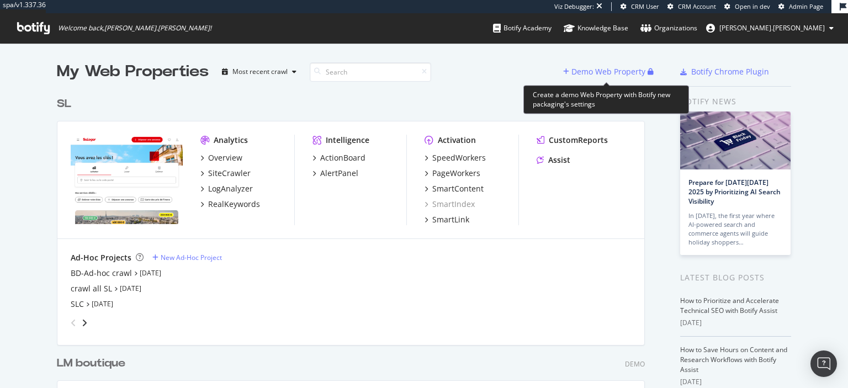
click at [610, 72] on div "Demo Web Property" at bounding box center [609, 71] width 74 height 11
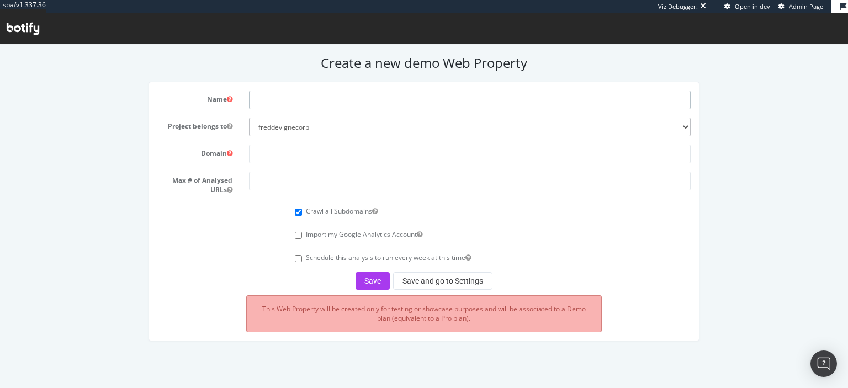
click at [375, 101] on input "text" at bounding box center [470, 100] width 442 height 19
type input "CNP"
click at [348, 156] on input "text" at bounding box center [470, 154] width 442 height 19
paste input "https://www.cnp.fr/"
type input "https://www.cnp.fr/"
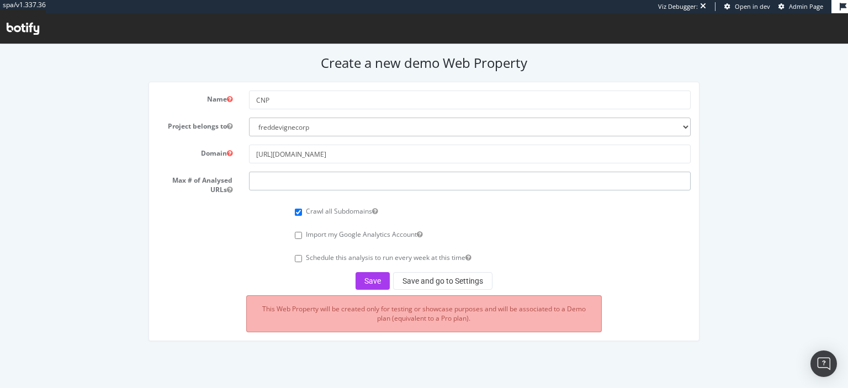
click at [357, 176] on input "number" at bounding box center [470, 181] width 442 height 19
type input "100000"
click at [249, 118] on select "freddevignecorp labelemmaus benjaminbussiere-org" at bounding box center [470, 127] width 442 height 19
select select "41081"
click option "benjaminbussiere-org" at bounding box center [0, 44] width 0 height 0
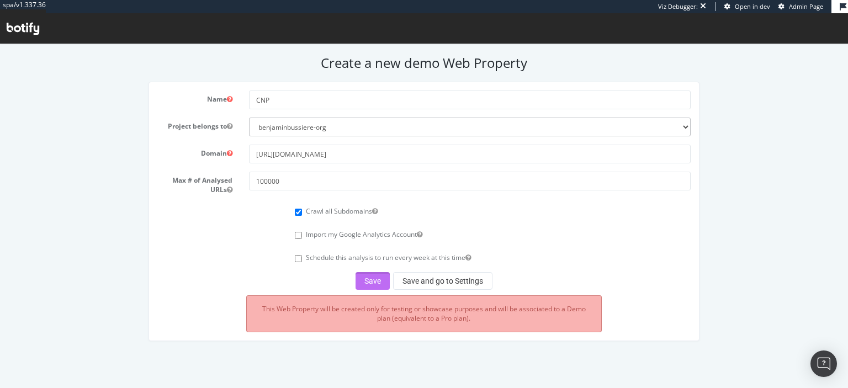
click at [365, 279] on button "Save" at bounding box center [373, 281] width 34 height 18
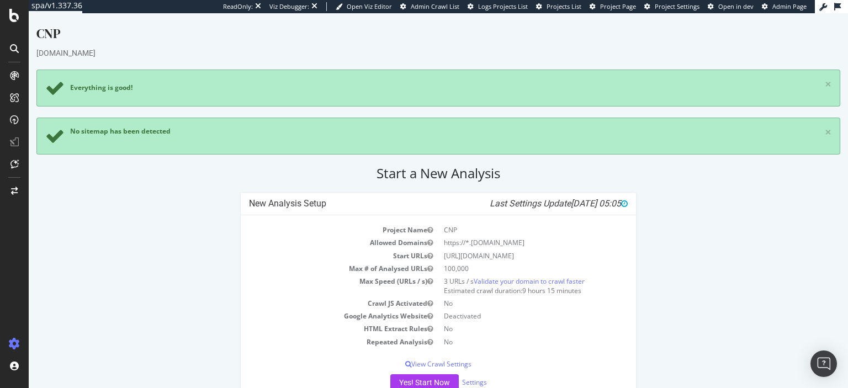
scroll to position [31, 0]
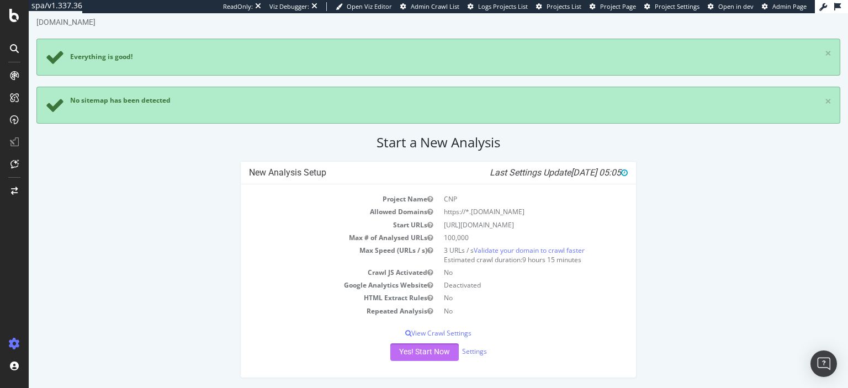
click at [423, 349] on button "Yes! Start Now" at bounding box center [424, 353] width 68 height 18
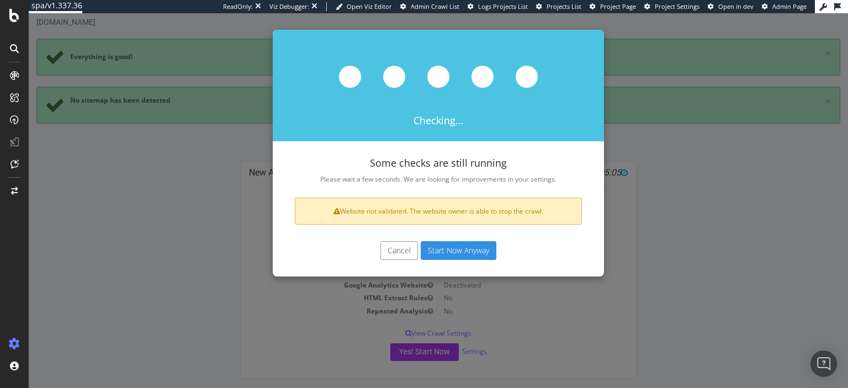
click at [466, 250] on button "Start Now Anyway" at bounding box center [459, 250] width 76 height 19
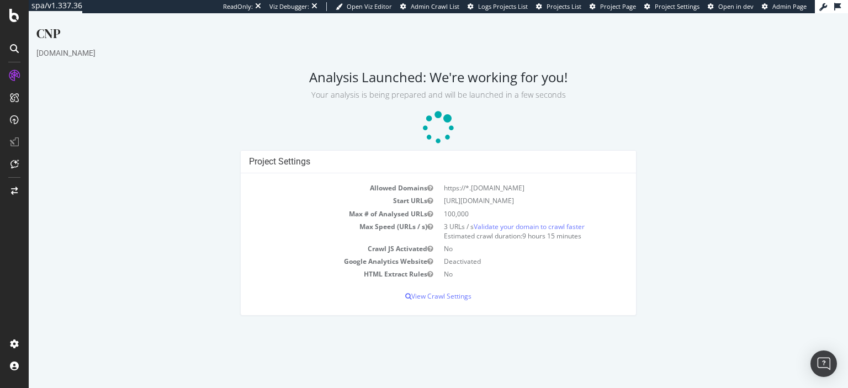
click at [531, 276] on td "No" at bounding box center [533, 274] width 189 height 13
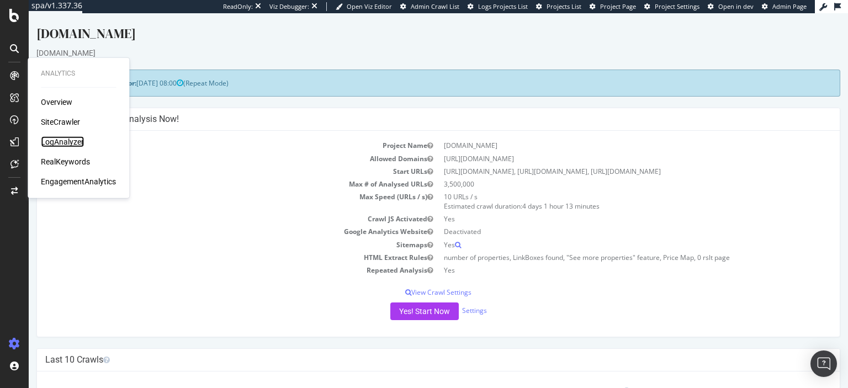
click at [59, 139] on div "LogAnalyzer" at bounding box center [62, 141] width 43 height 11
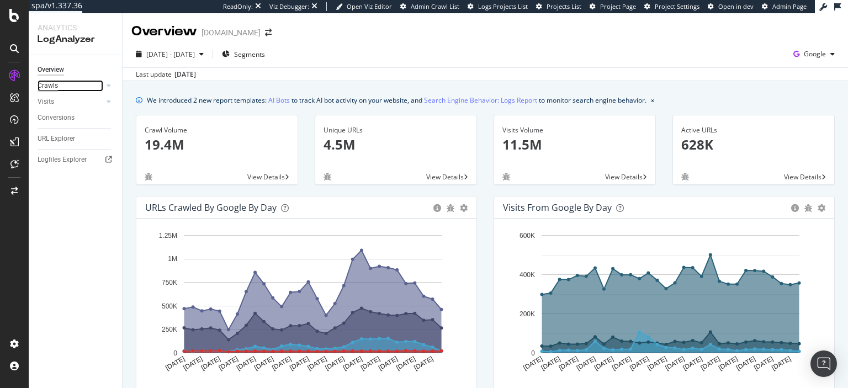
click at [47, 83] on div "Crawls" at bounding box center [48, 86] width 20 height 12
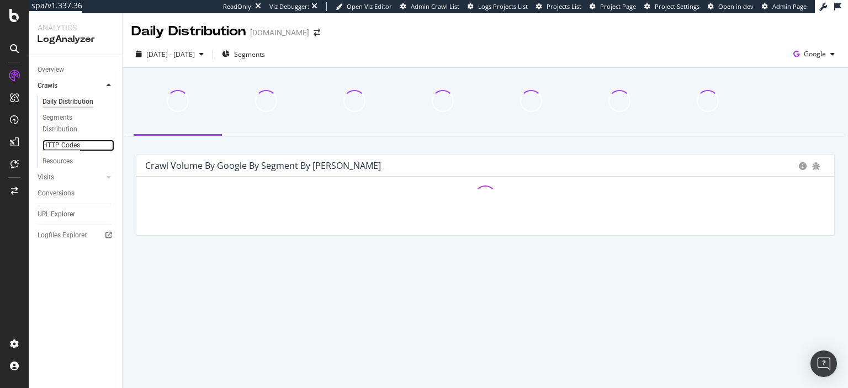
click at [64, 142] on div "HTTP Codes" at bounding box center [62, 146] width 38 height 12
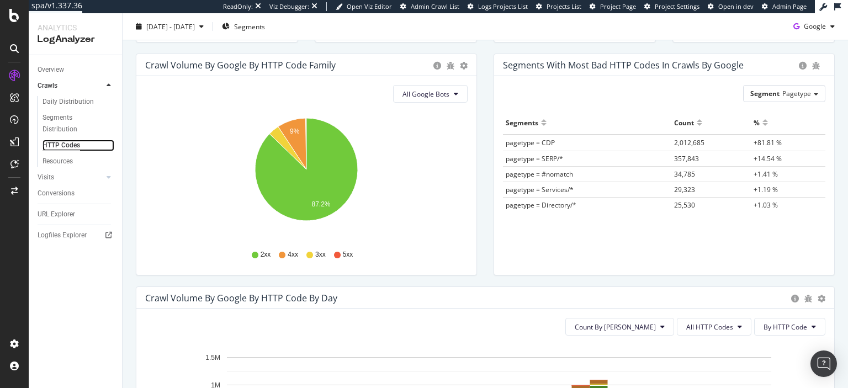
scroll to position [113, 0]
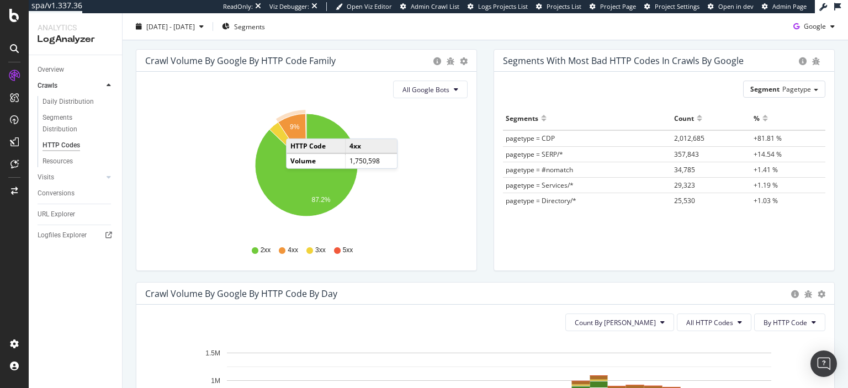
click at [297, 126] on text "9%" at bounding box center [295, 127] width 10 height 8
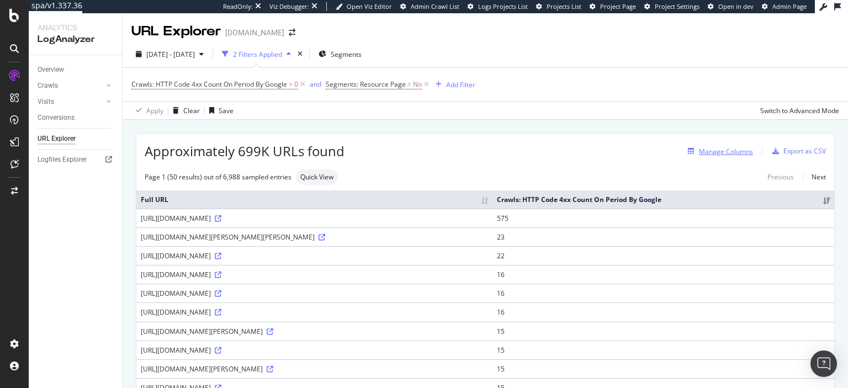
click at [710, 154] on div "Manage Columns" at bounding box center [726, 151] width 54 height 9
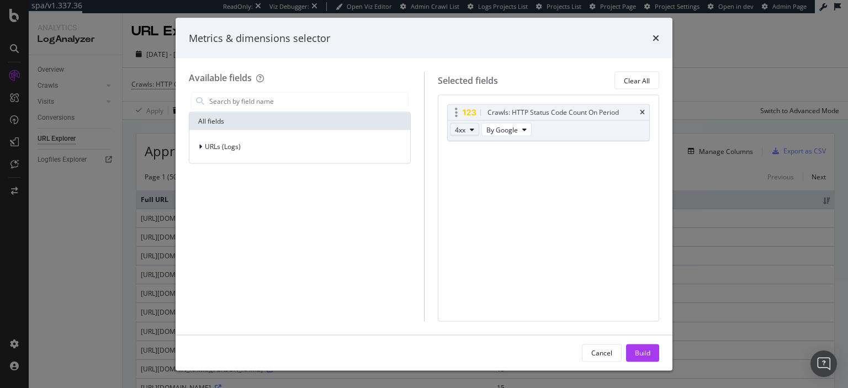
click at [468, 128] on button "4xx" at bounding box center [464, 129] width 29 height 13
click at [472, 160] on span "403" at bounding box center [474, 160] width 30 height 10
click at [646, 355] on div "Build" at bounding box center [642, 352] width 15 height 9
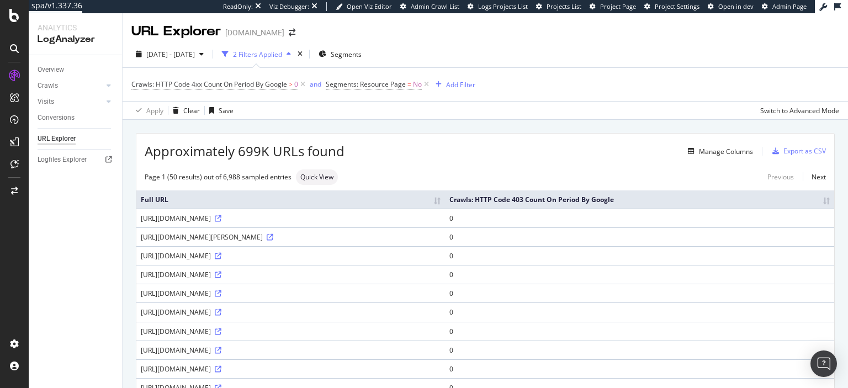
click at [828, 202] on th "Crawls: HTTP Code 403 Count On Period By Google" at bounding box center [640, 200] width 390 height 18
click at [826, 198] on th "Crawls: HTTP Code 403 Count On Period By Google" at bounding box center [640, 200] width 390 height 18
click at [221, 216] on icon at bounding box center [218, 218] width 7 height 7
